Goal: Transaction & Acquisition: Purchase product/service

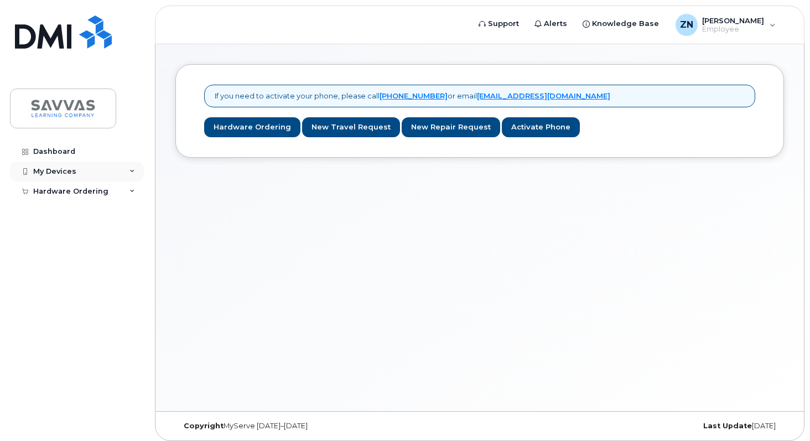
click at [127, 170] on div "My Devices" at bounding box center [77, 172] width 134 height 20
click at [66, 190] on div "Add Device" at bounding box center [60, 192] width 44 height 10
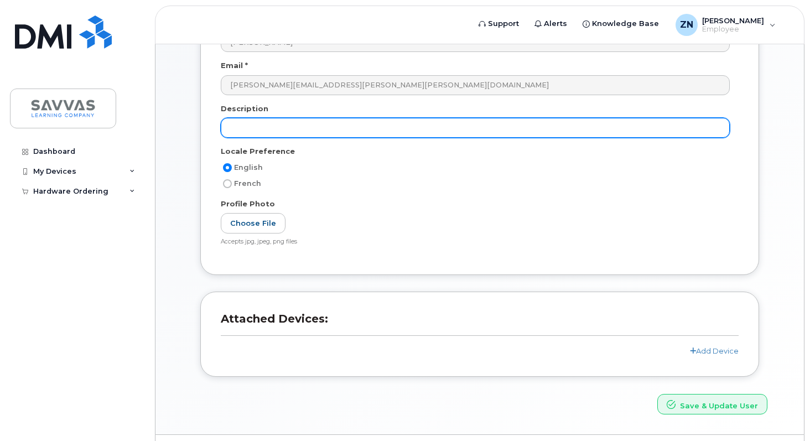
scroll to position [167, 0]
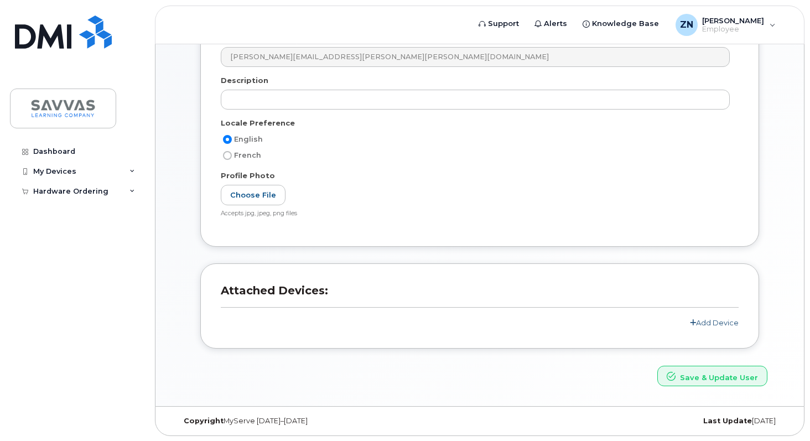
click at [720, 326] on link "Add Device" at bounding box center [714, 322] width 49 height 9
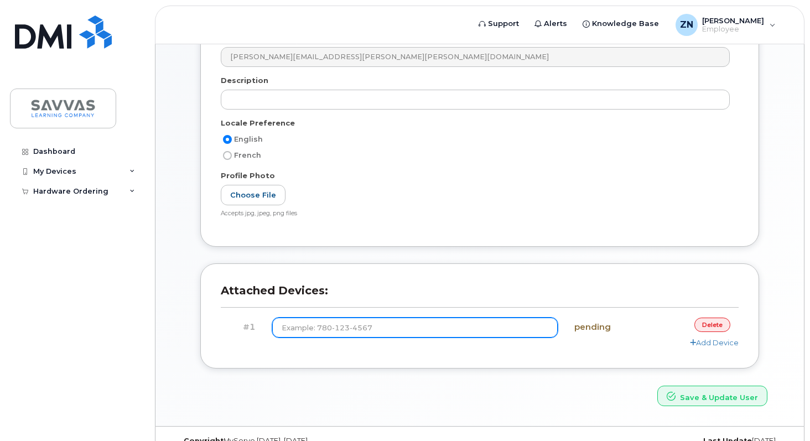
click at [524, 330] on input at bounding box center [415, 328] width 286 height 20
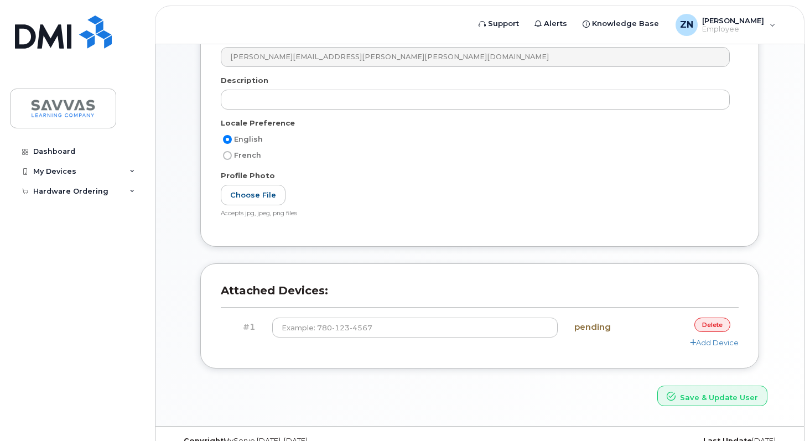
click at [703, 326] on link "delete" at bounding box center [712, 325] width 36 height 14
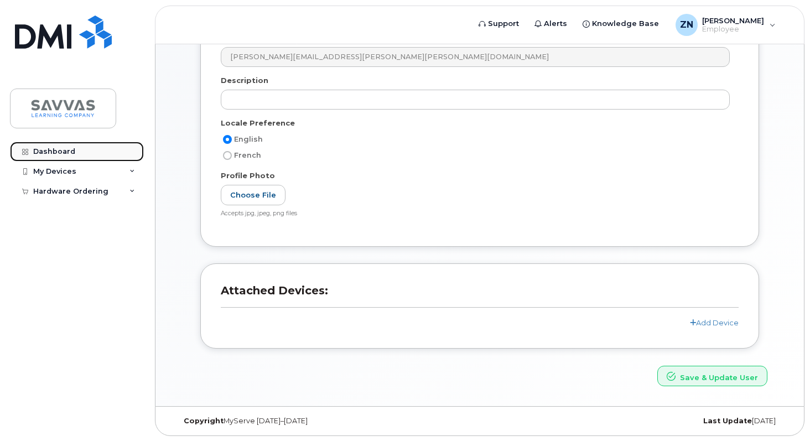
click at [76, 154] on link "Dashboard" at bounding box center [77, 152] width 134 height 20
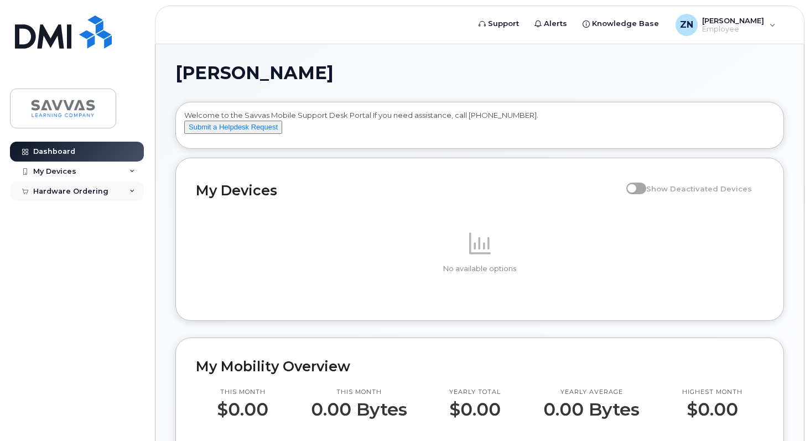
click at [90, 195] on div "Hardware Ordering" at bounding box center [70, 191] width 75 height 9
click at [70, 210] on div "New Order" at bounding box center [59, 211] width 42 height 10
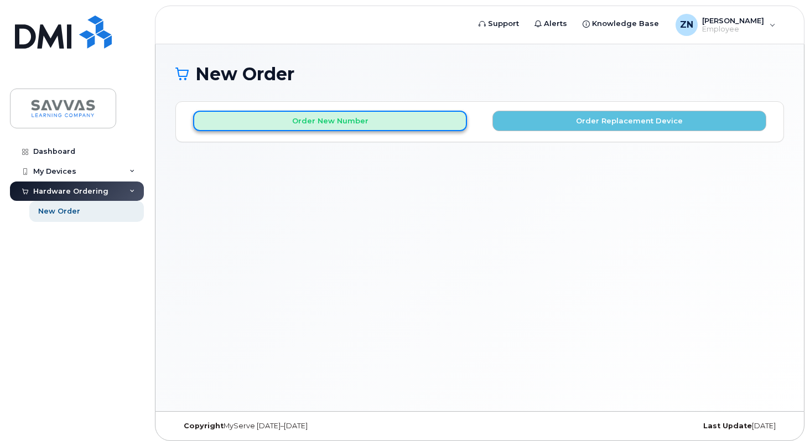
click at [399, 127] on button "Order New Number" at bounding box center [330, 121] width 274 height 20
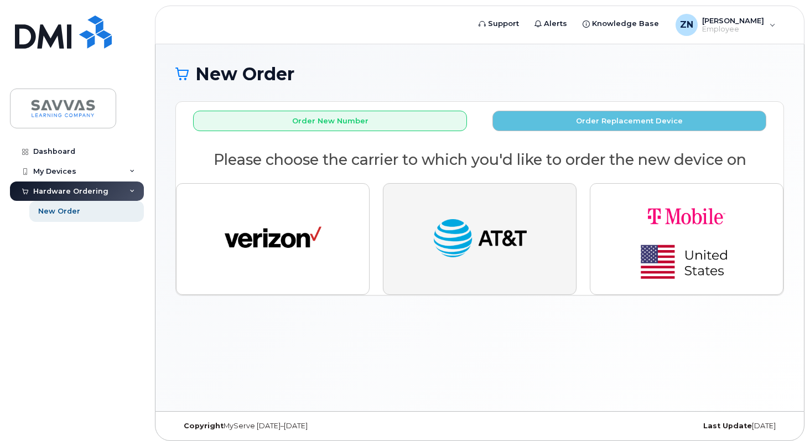
click at [487, 247] on img "button" at bounding box center [480, 239] width 97 height 50
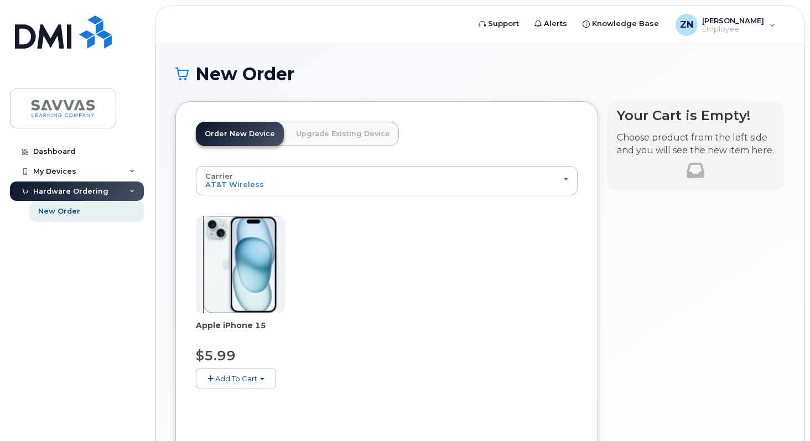
click at [233, 247] on img at bounding box center [240, 264] width 74 height 97
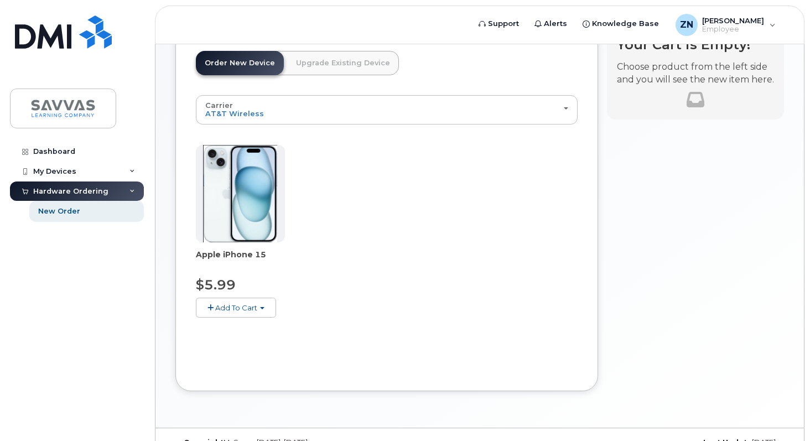
scroll to position [71, 0]
click at [230, 312] on button "Add To Cart" at bounding box center [236, 306] width 80 height 19
click at [247, 330] on link "$5.99 - 3 Year Activation (128GB)" at bounding box center [270, 328] width 143 height 14
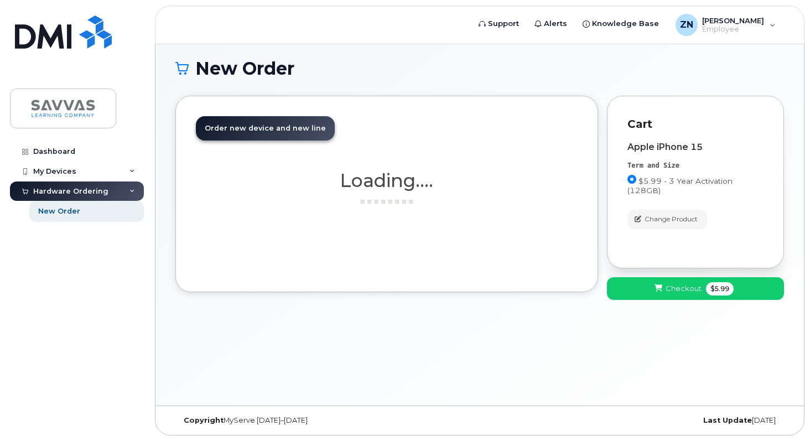
scroll to position [6, 0]
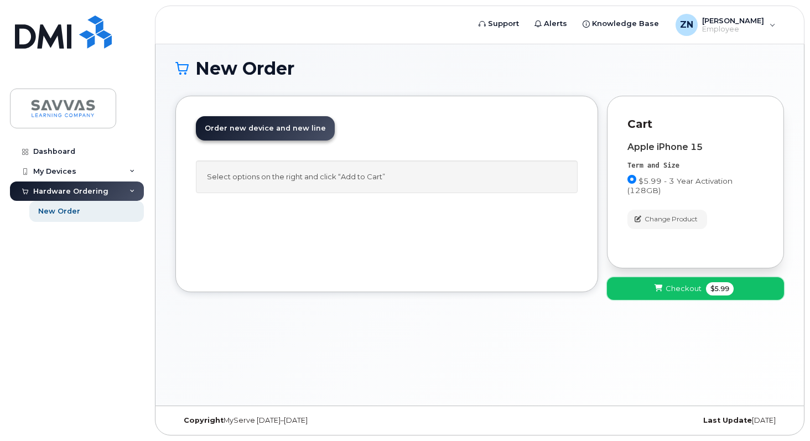
click at [676, 293] on span "Checkout" at bounding box center [684, 288] width 36 height 11
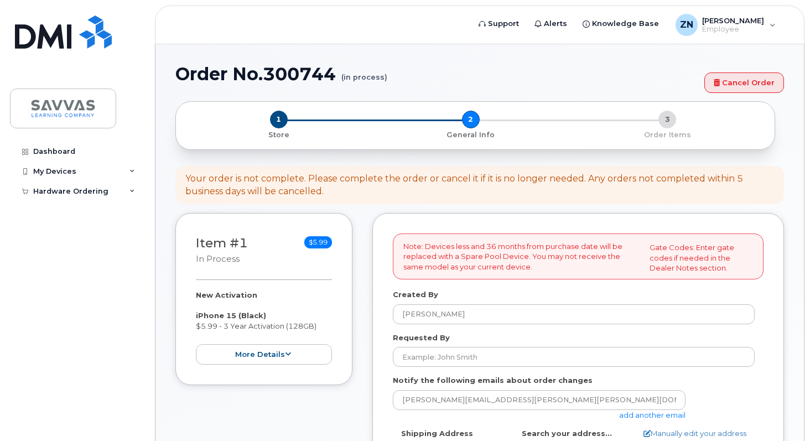
select select
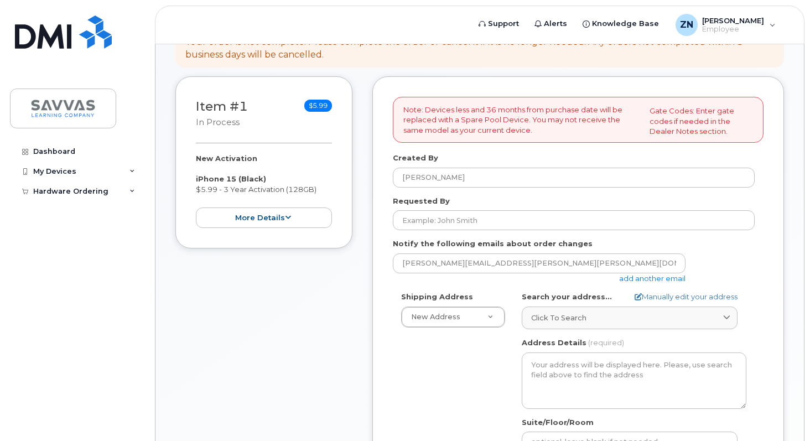
scroll to position [143, 0]
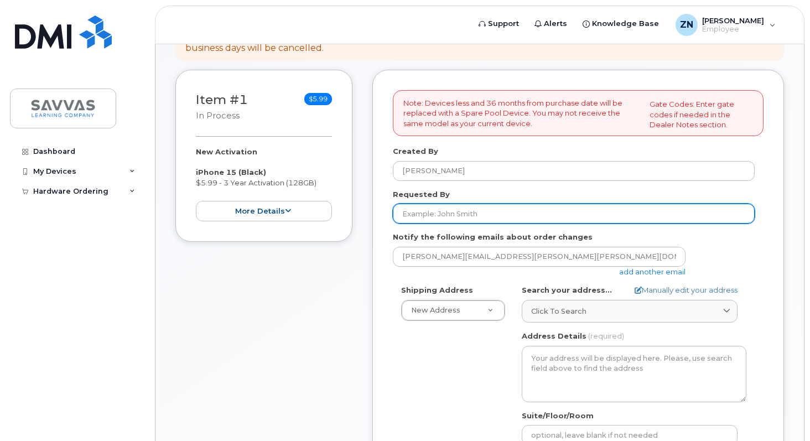
click at [500, 215] on input "Requested By" at bounding box center [574, 214] width 362 height 20
type input "A"
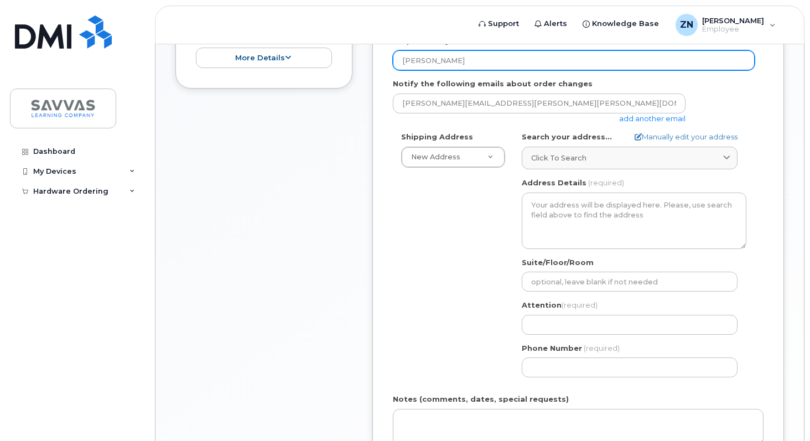
scroll to position [298, 0]
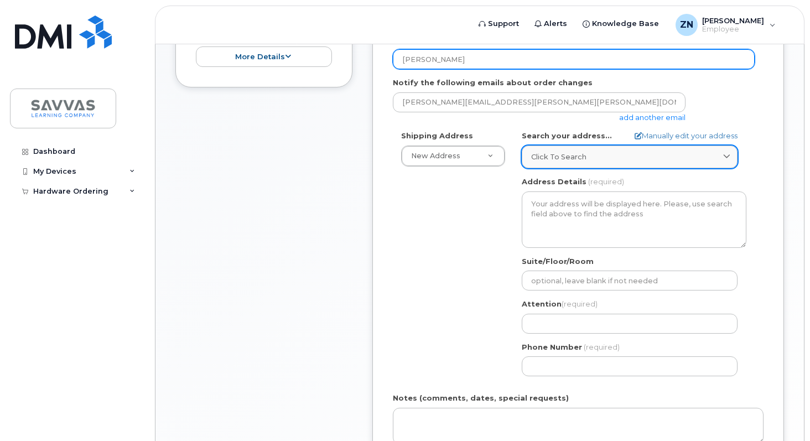
type input "[PERSON_NAME]"
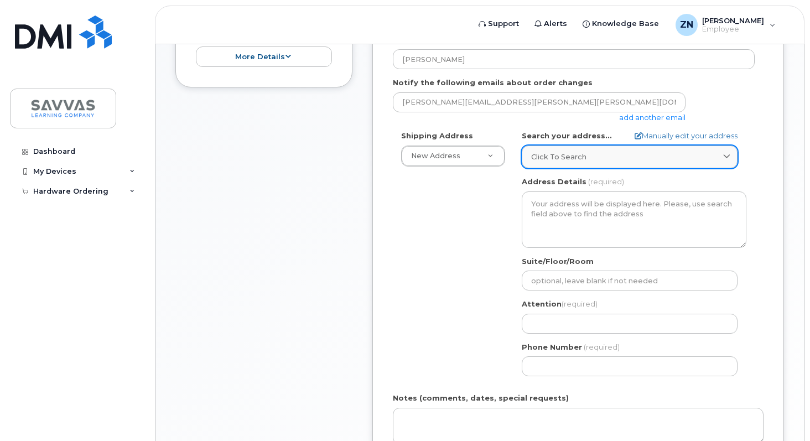
click at [624, 158] on div "Click to search" at bounding box center [629, 157] width 197 height 11
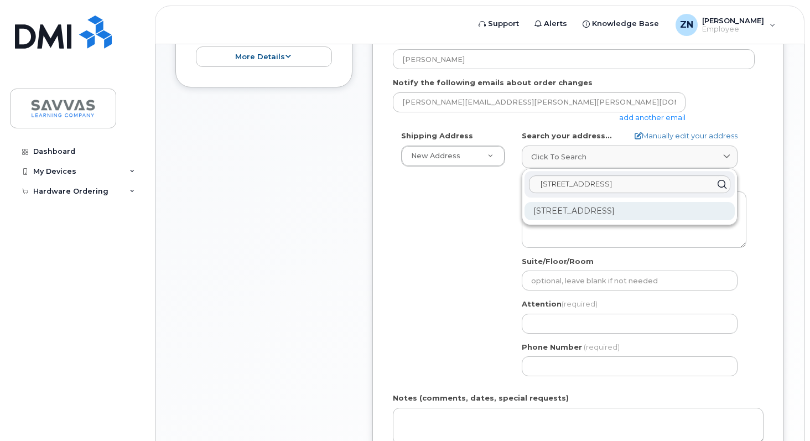
type input "[STREET_ADDRESS]"
click at [616, 210] on div "[STREET_ADDRESS]" at bounding box center [630, 211] width 210 height 18
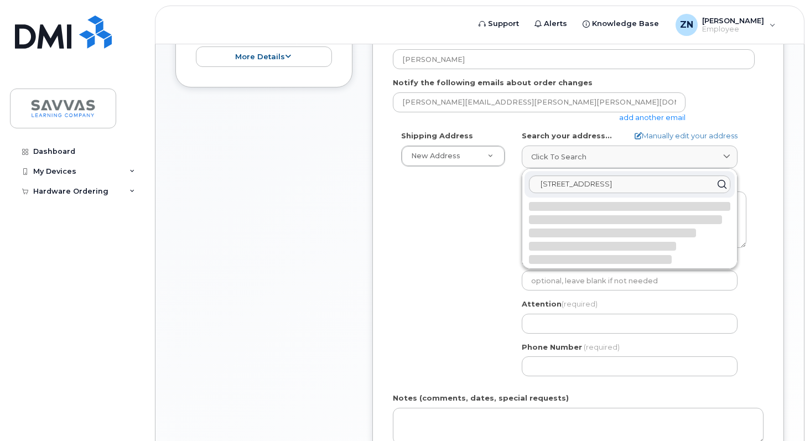
select select
type textarea "[STREET_ADDRESS]"
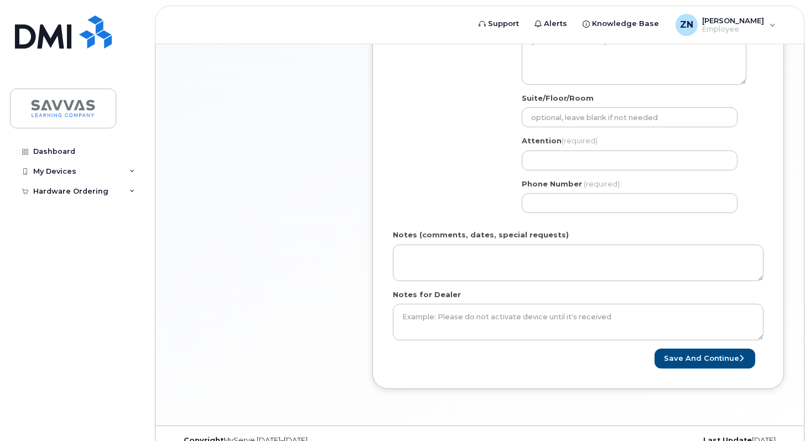
scroll to position [481, 0]
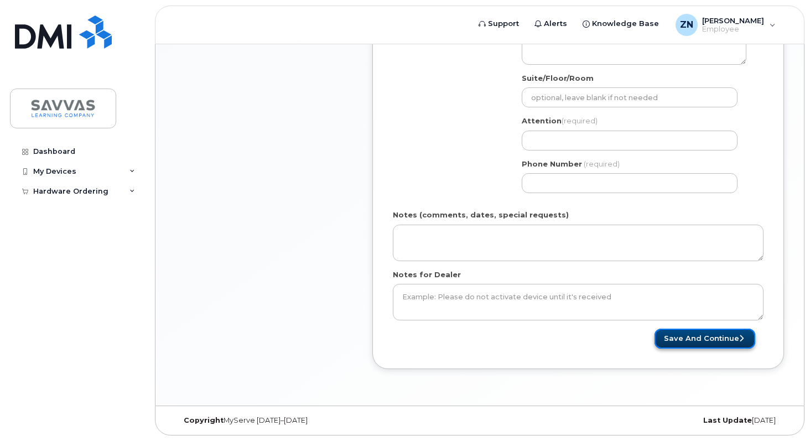
click at [687, 341] on button "Save and Continue" at bounding box center [705, 339] width 101 height 20
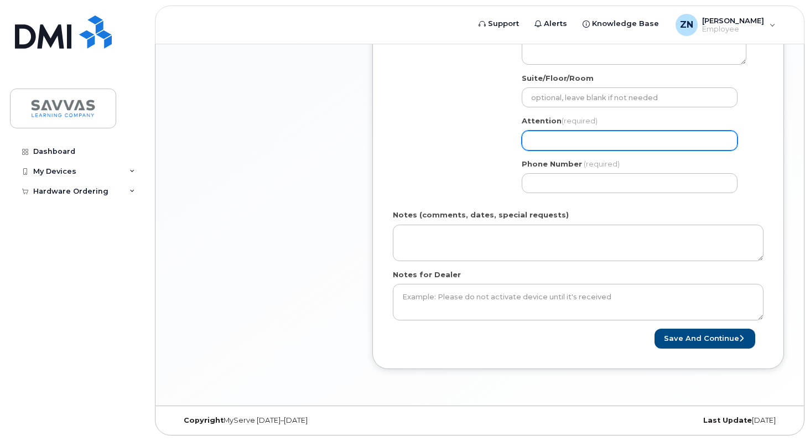
click at [594, 142] on input "Attention (required)" at bounding box center [630, 141] width 216 height 20
select select
type input "Z"
select select
type input "Zac"
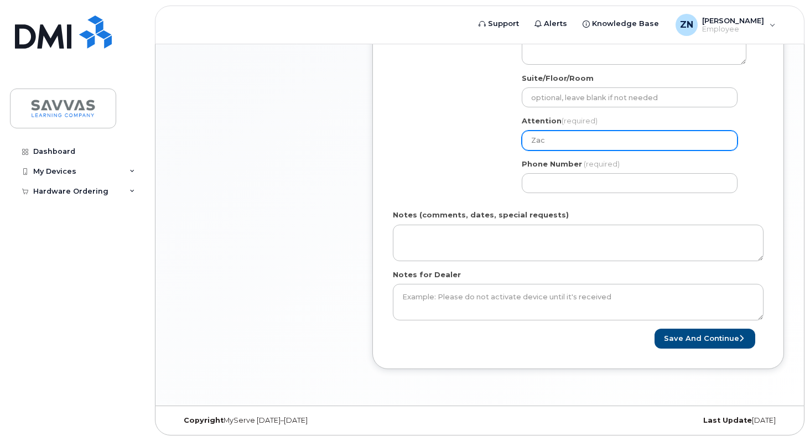
select select
type input "[PERSON_NAME]"
select select
type input "[PERSON_NAME]"
select select
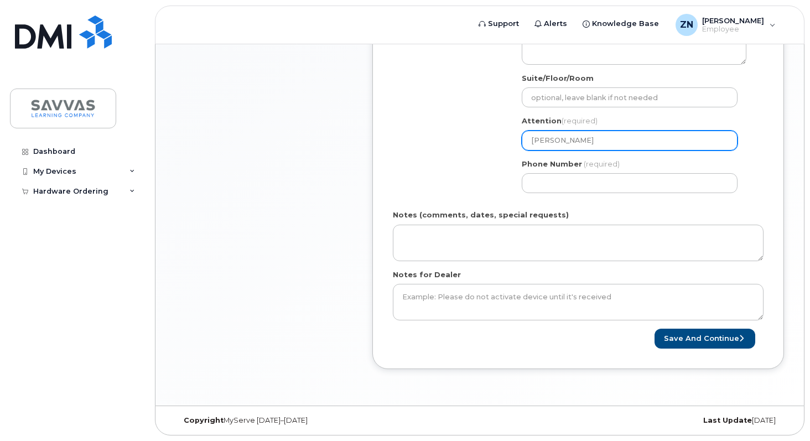
type input "[PERSON_NAME]"
select select
type input "[PERSON_NAME]"
select select
type input "[PERSON_NAME]"
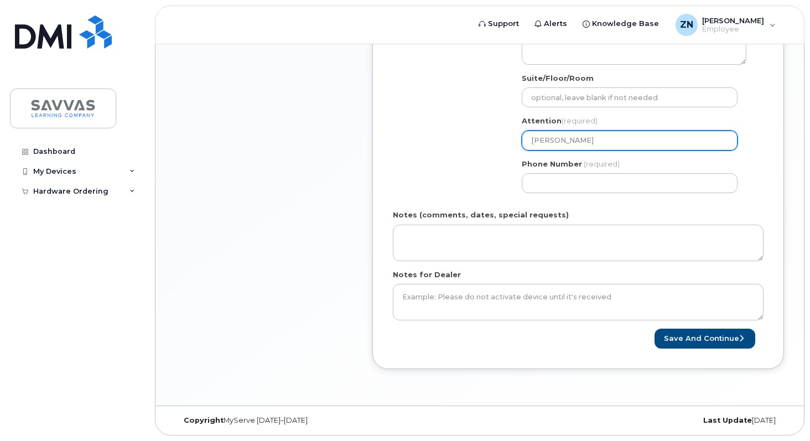
select select
type input "[PERSON_NAME]"
select select
type input "[PERSON_NAME]"
select select
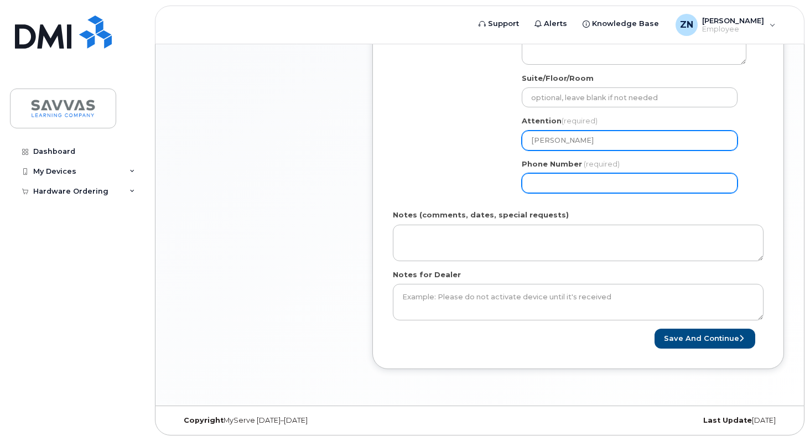
type input "[PERSON_NAME]"
click at [577, 186] on input "Phone Number" at bounding box center [630, 183] width 216 height 20
type input "417379946"
select select
type input "4173799462"
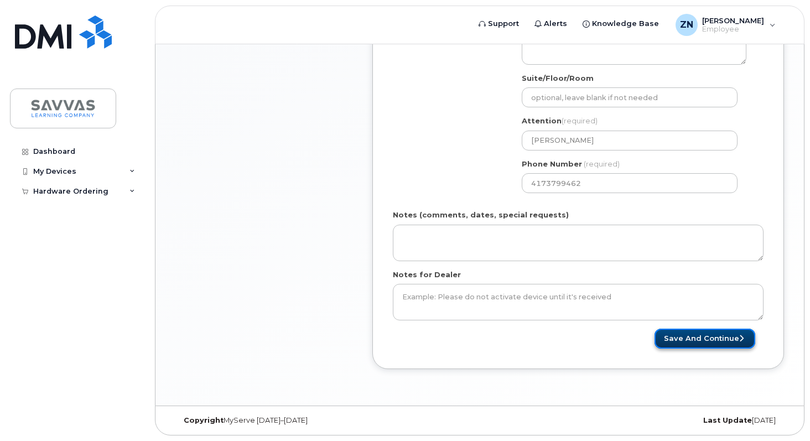
click at [683, 342] on button "Save and Continue" at bounding box center [705, 339] width 101 height 20
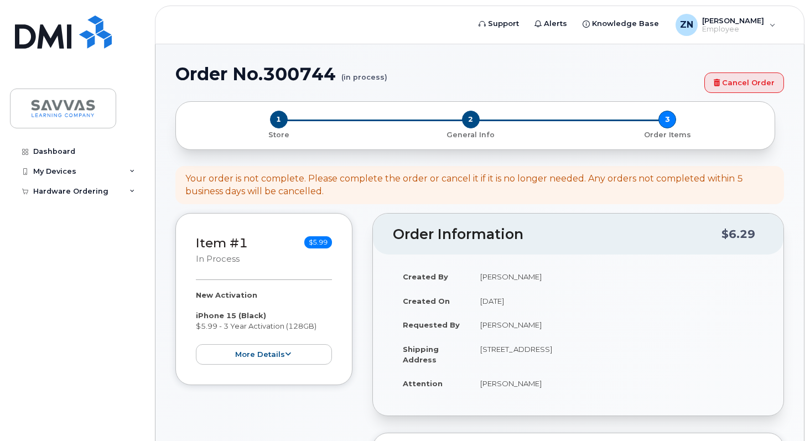
select select
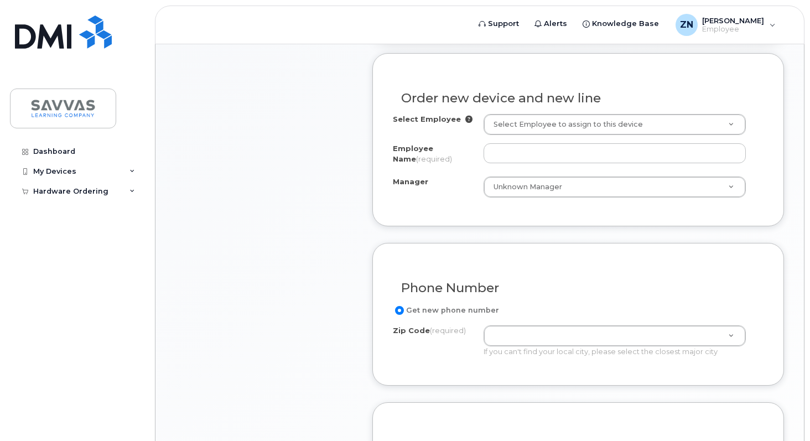
scroll to position [382, 0]
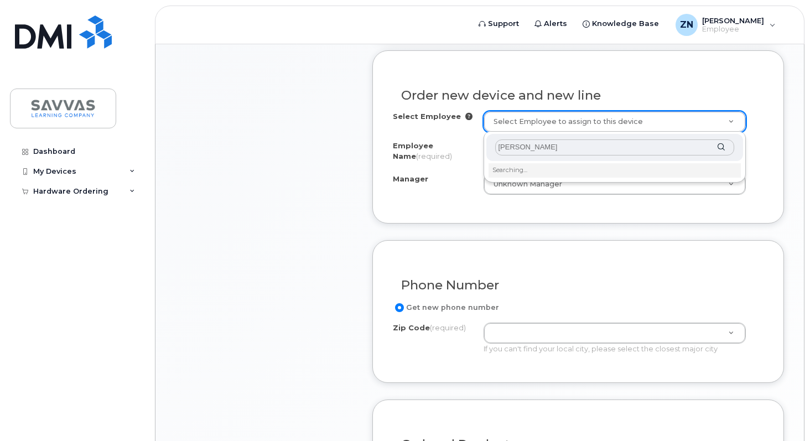
type input "[PERSON_NAME]"
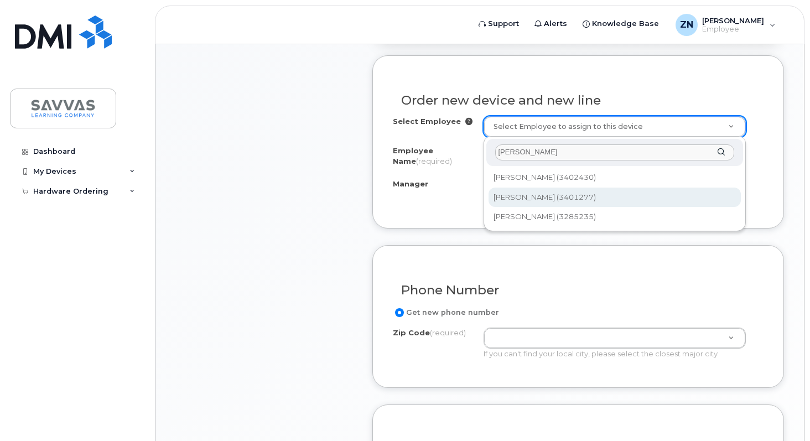
scroll to position [367, 0]
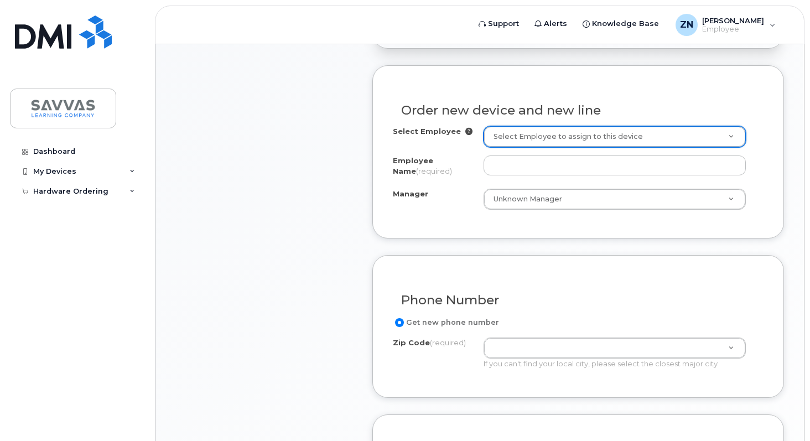
click at [464, 126] on div "Select Employee" at bounding box center [438, 133] width 91 height 15
click at [465, 132] on icon at bounding box center [468, 131] width 7 height 7
click at [465, 131] on icon at bounding box center [468, 131] width 7 height 7
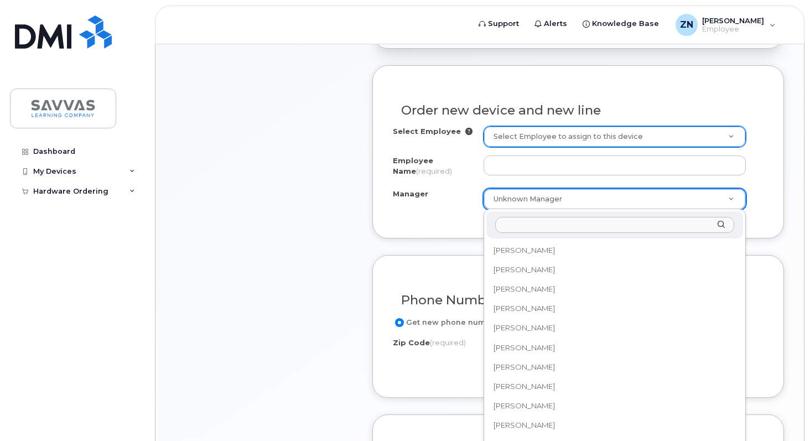
scroll to position [7001, 0]
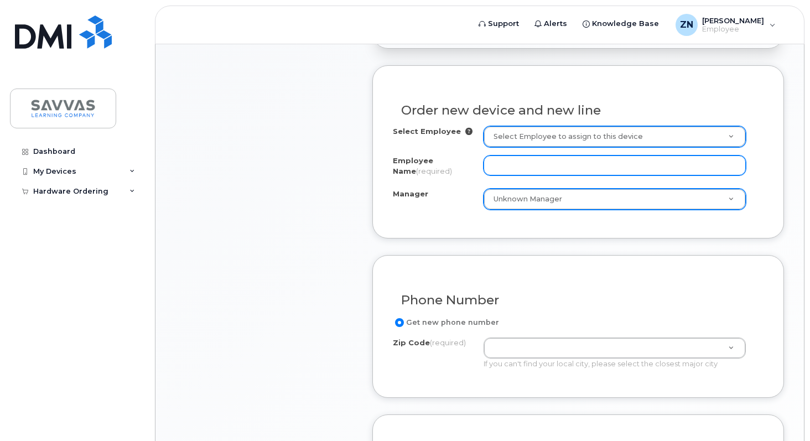
click at [517, 165] on input "Employee Name (required)" at bounding box center [615, 165] width 263 height 20
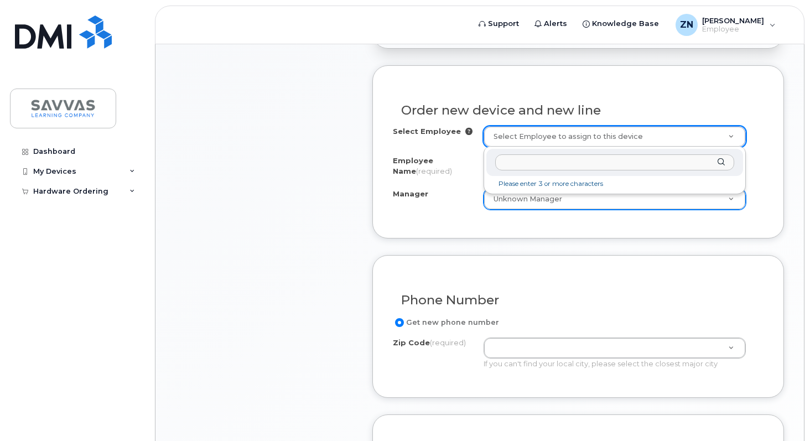
click at [546, 164] on input "text" at bounding box center [615, 162] width 240 height 16
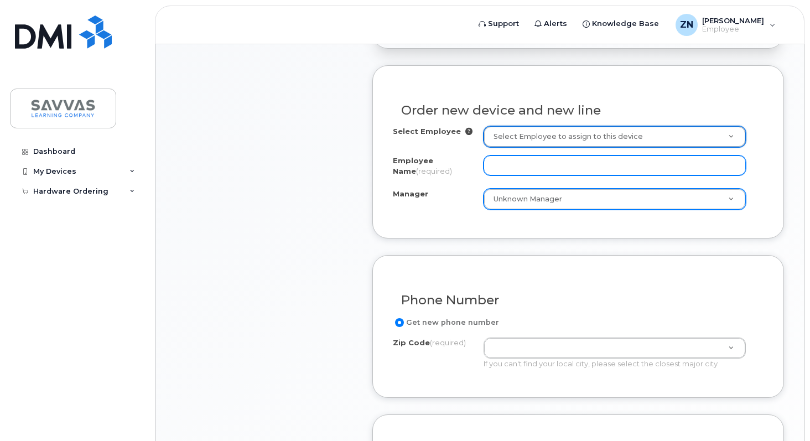
click at [513, 168] on input "Employee Name (required)" at bounding box center [615, 165] width 263 height 20
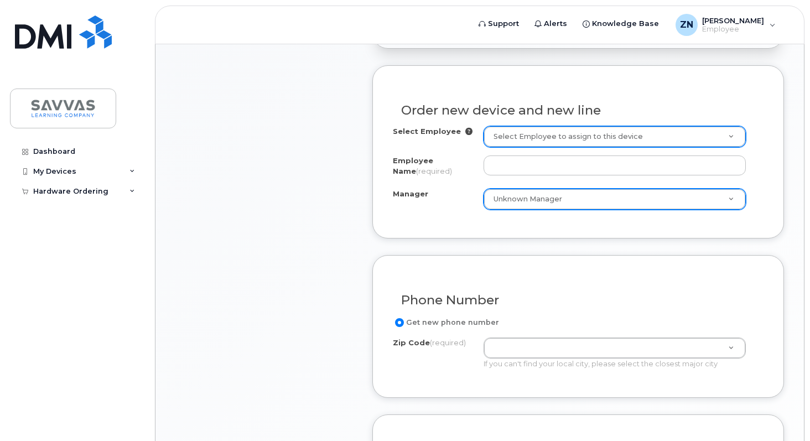
click at [465, 131] on icon at bounding box center [468, 131] width 7 height 7
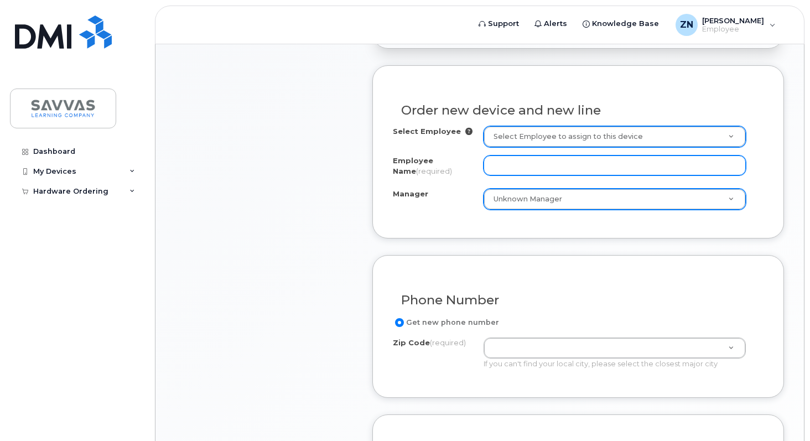
click at [521, 169] on input "Employee Name (required)" at bounding box center [615, 165] width 263 height 20
type input "[PERSON_NAME]"
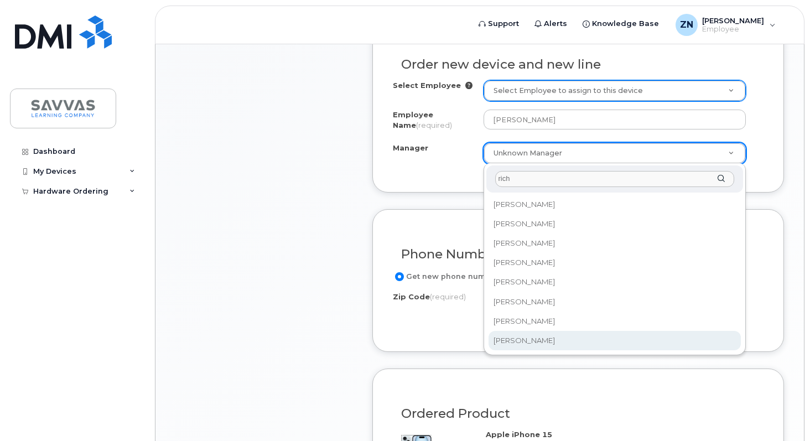
scroll to position [432, 0]
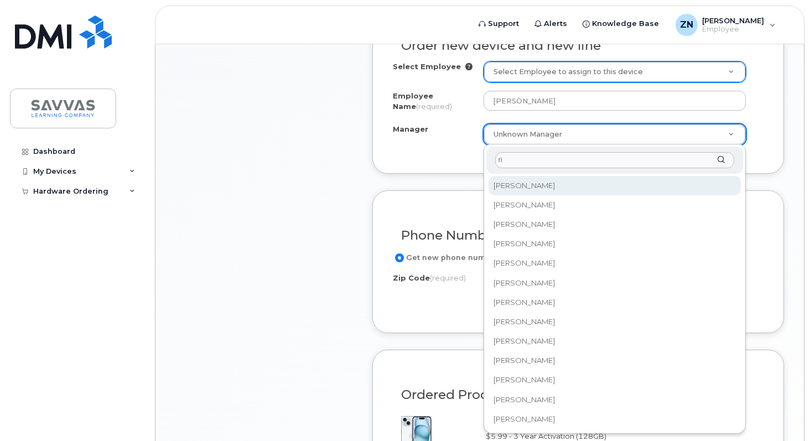
type input "r"
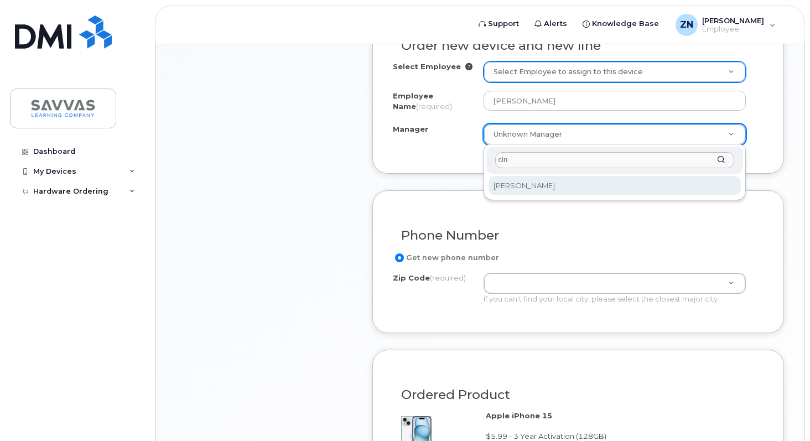
type input "cin"
select select "2015502"
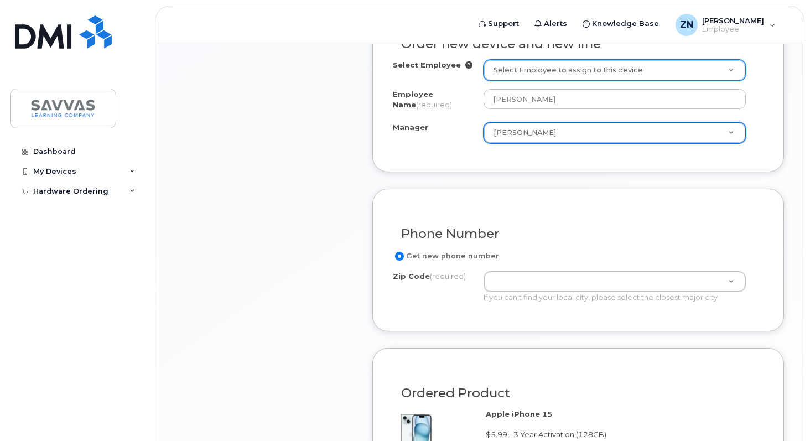
scroll to position [434, 0]
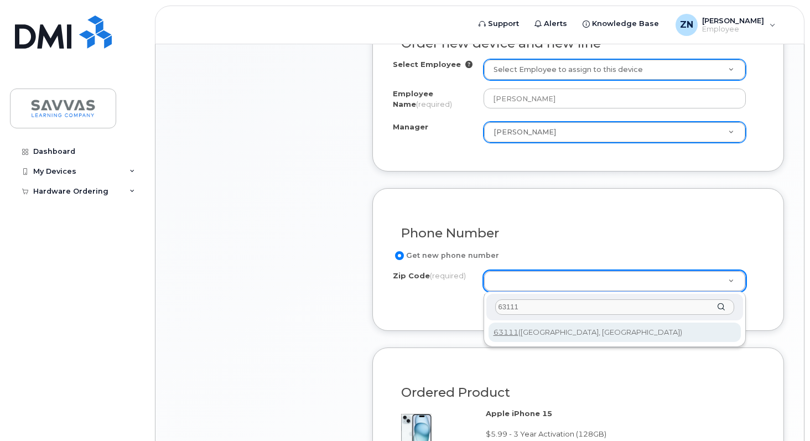
type input "63111"
type input "63111 (Saint Louis, MO)"
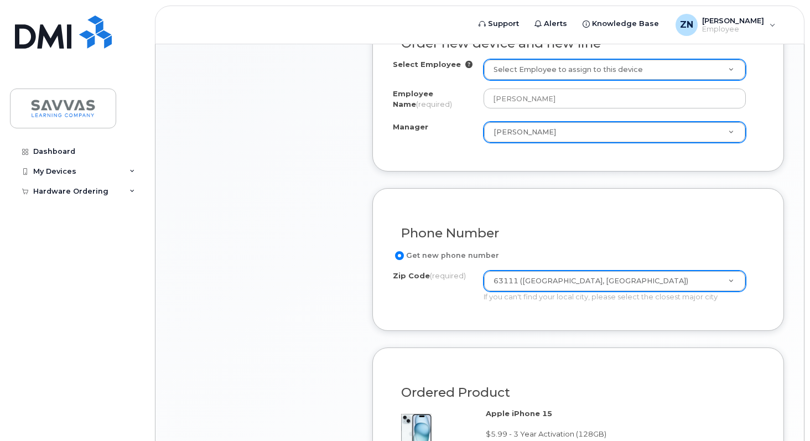
click at [610, 333] on form "Existing User Additional cost to upgrading the device Selected device is Eligib…" at bounding box center [578, 329] width 412 height 662
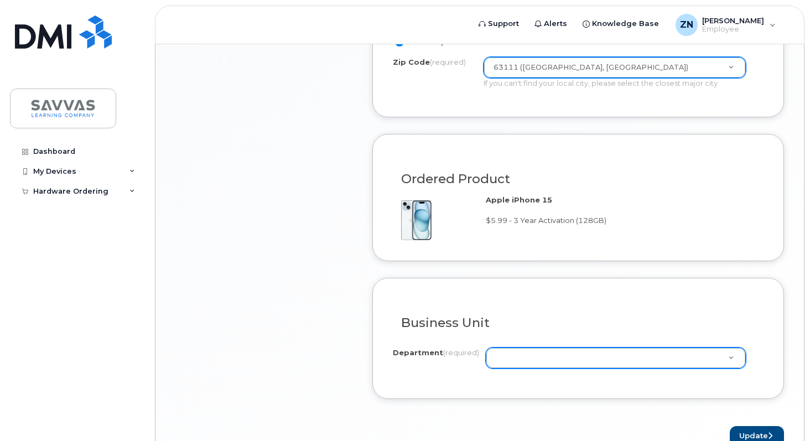
scroll to position [691, 0]
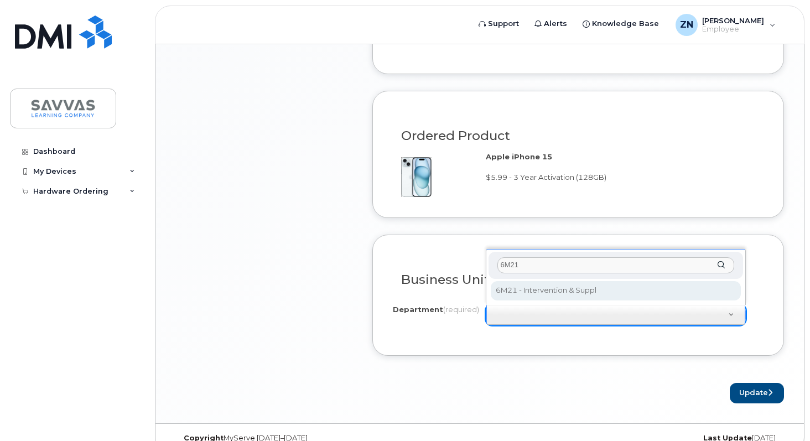
type input "6M21"
select select "6M21 - Intervention & Suppl"
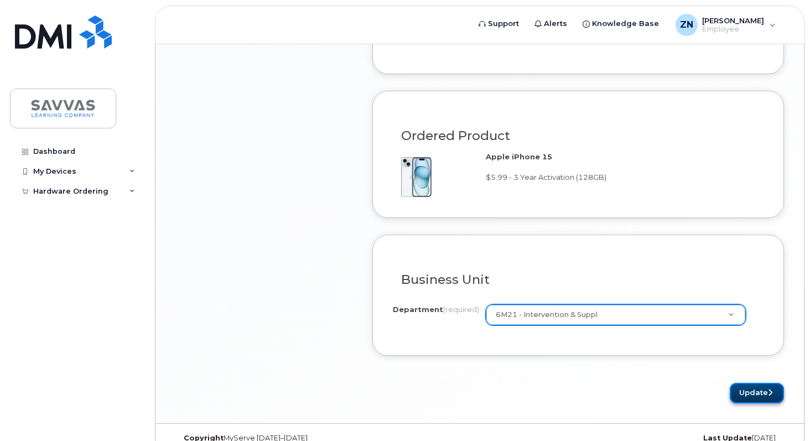
click at [748, 398] on button "Update" at bounding box center [757, 393] width 54 height 20
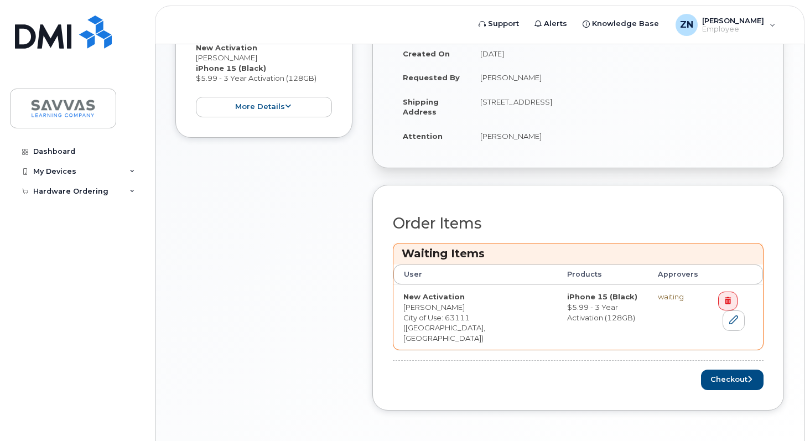
scroll to position [326, 0]
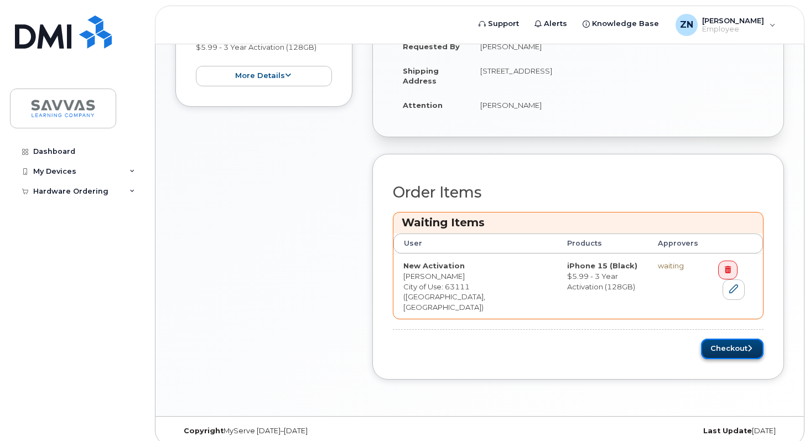
click at [740, 343] on button "Checkout" at bounding box center [732, 349] width 63 height 20
